Goal: Transaction & Acquisition: Book appointment/travel/reservation

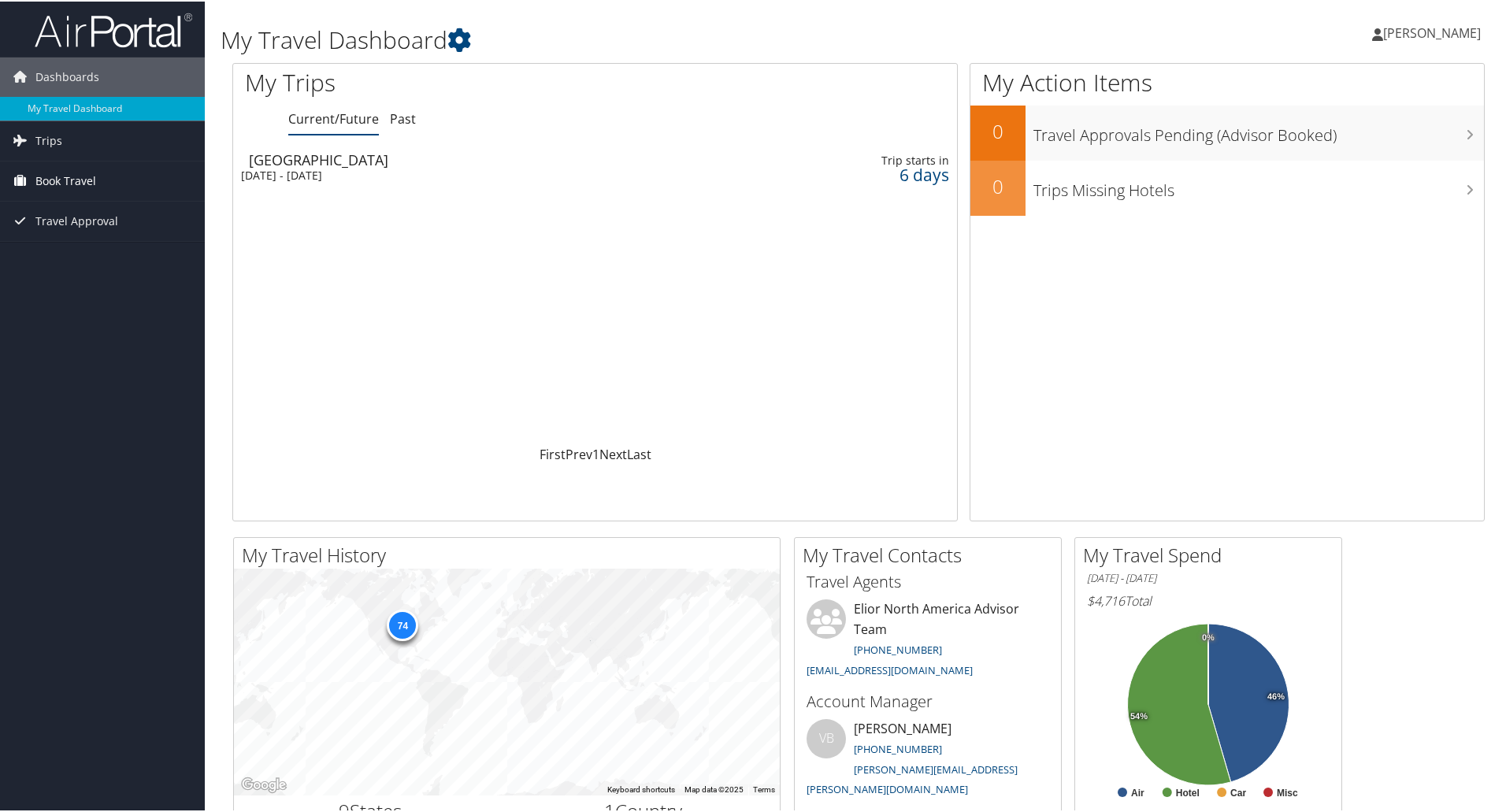
click at [99, 176] on link "Book Travel" at bounding box center [102, 180] width 205 height 39
click at [121, 265] on link "Book/Manage Online Trips" at bounding box center [102, 258] width 205 height 24
